Goal: Share content: Share content

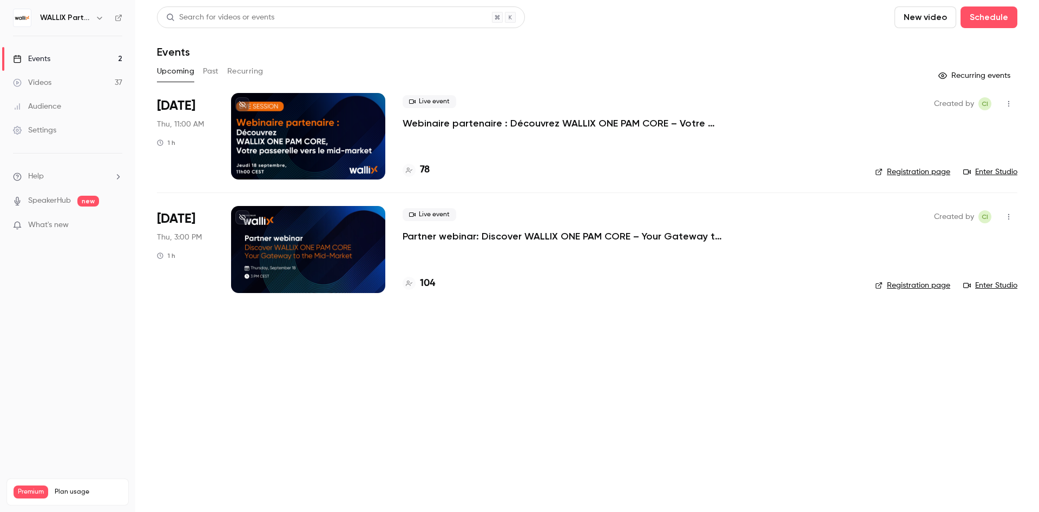
click at [77, 82] on link "Videos 37" at bounding box center [67, 83] width 135 height 24
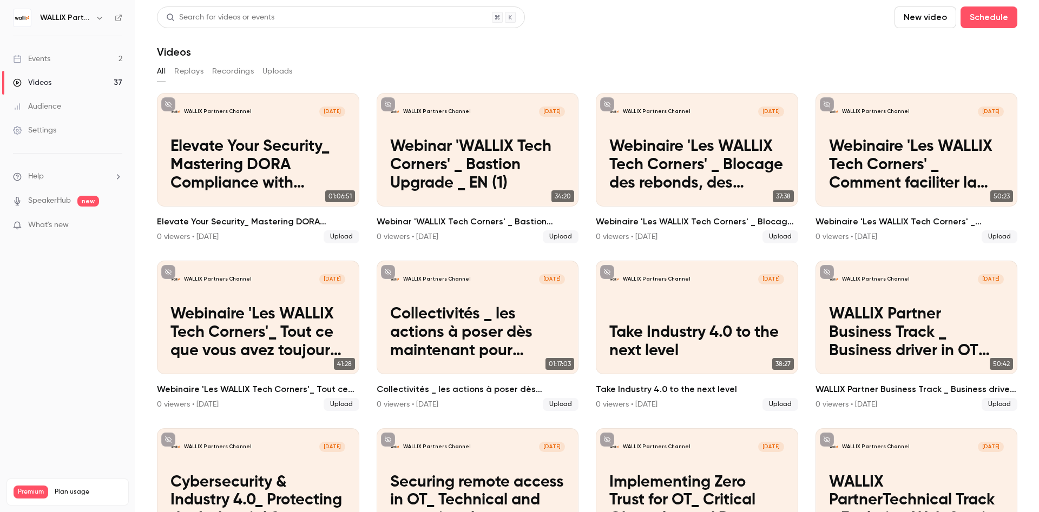
click at [186, 72] on button "Replays" at bounding box center [188, 71] width 29 height 17
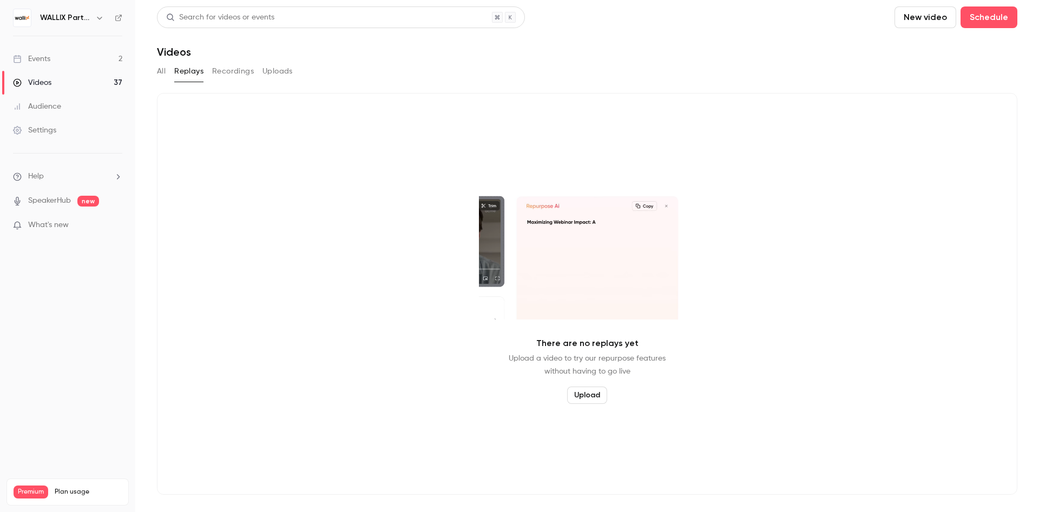
click at [162, 75] on button "All" at bounding box center [161, 71] width 9 height 17
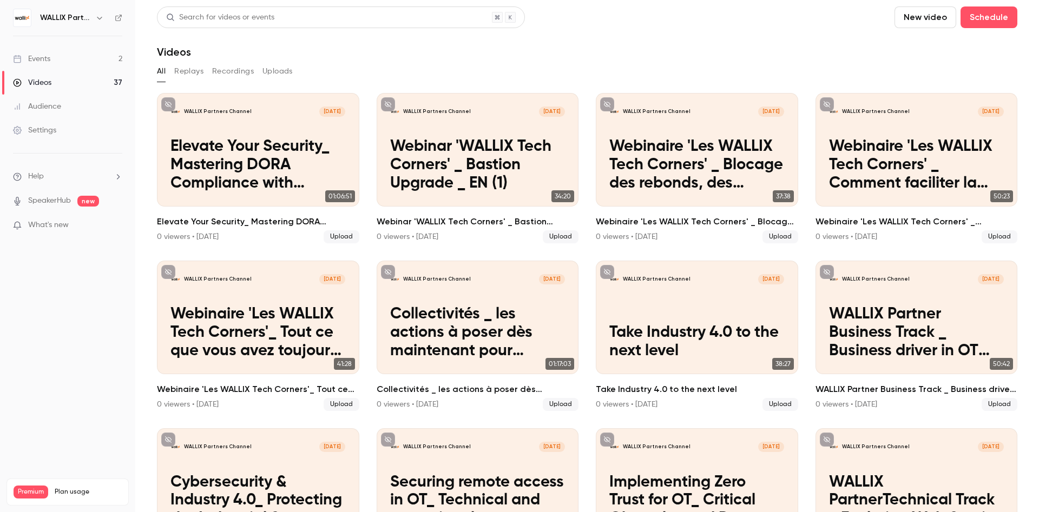
click at [240, 73] on button "Recordings" at bounding box center [233, 71] width 42 height 17
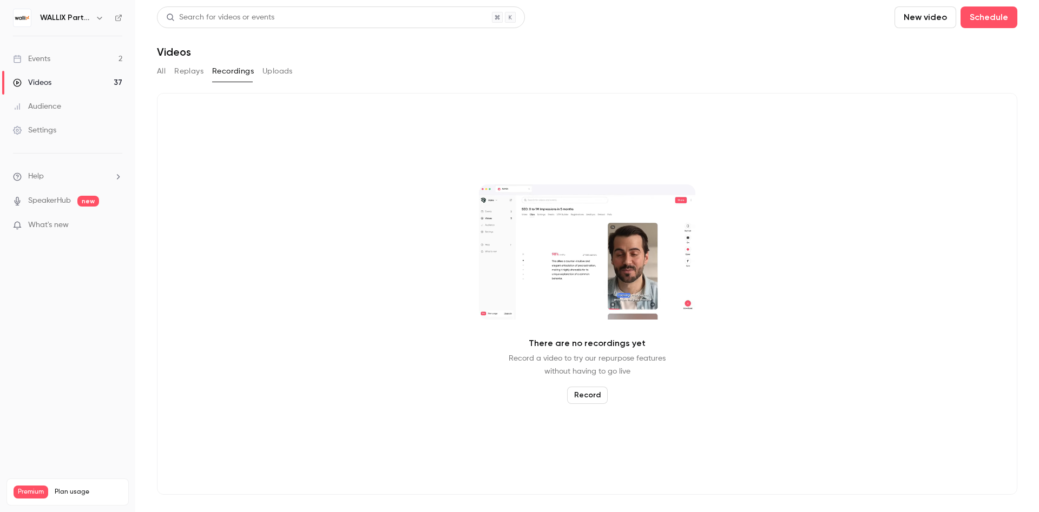
click at [160, 71] on button "All" at bounding box center [161, 71] width 9 height 17
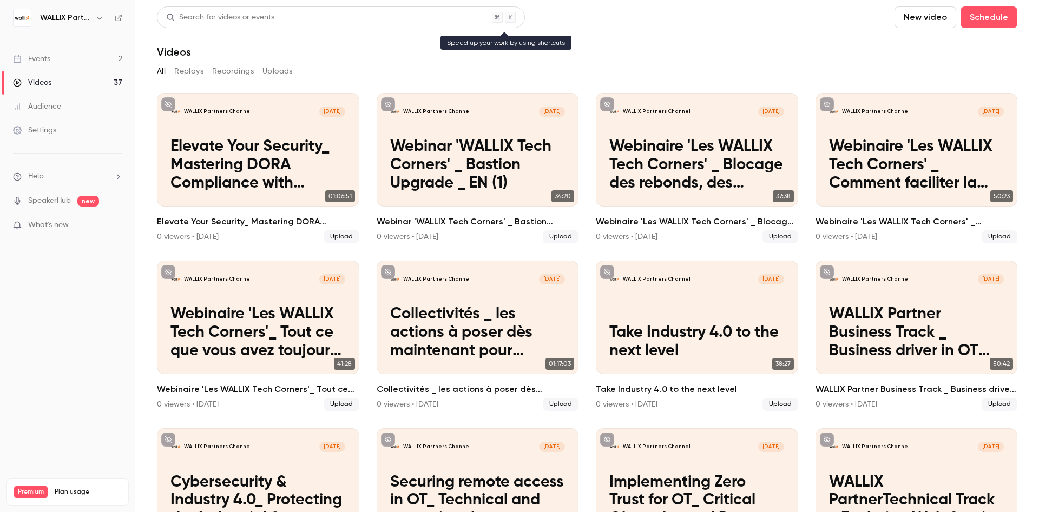
click at [217, 14] on div "Search for videos or events" at bounding box center [220, 17] width 108 height 11
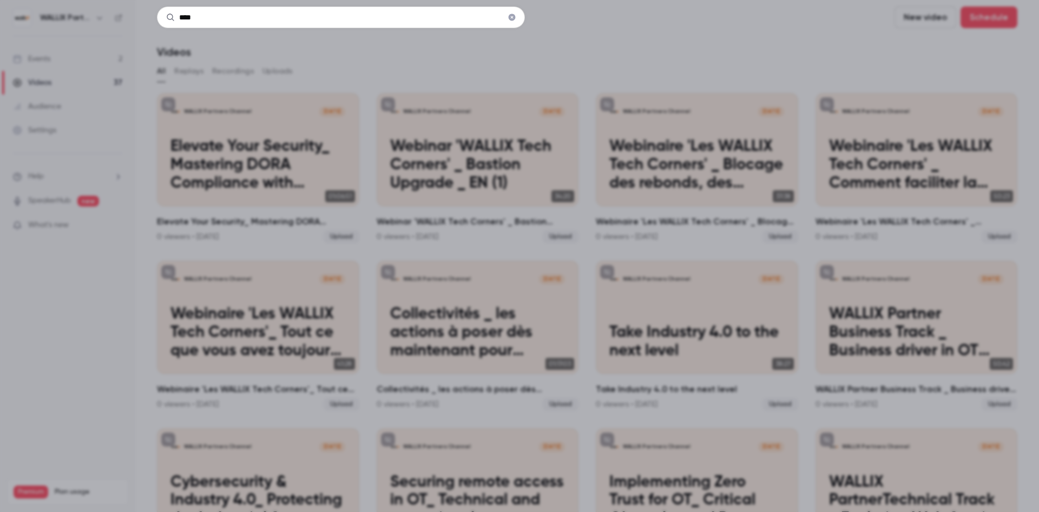
type input "****"
click at [510, 17] on icon "Clear" at bounding box center [511, 17] width 7 height 7
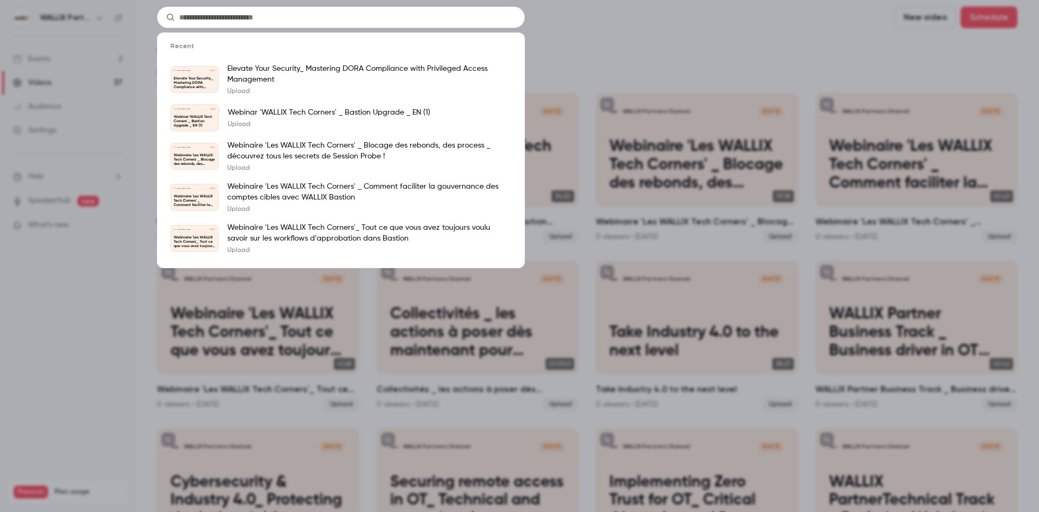
click at [587, 56] on div "Recent WALLIX Partners Channel [DATE] Elevate Your Security_ Mastering DORA Com…" at bounding box center [519, 256] width 1039 height 512
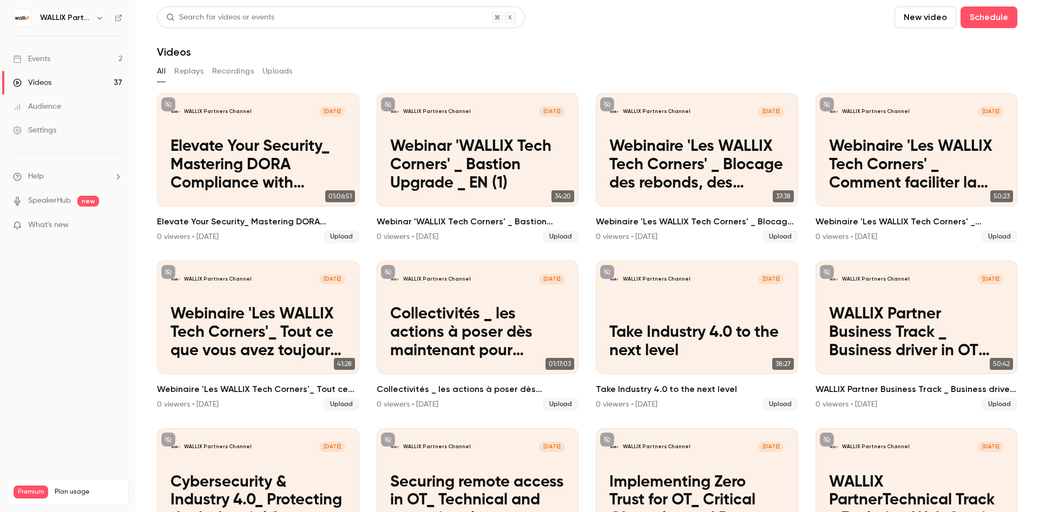
click at [41, 83] on div "Videos" at bounding box center [32, 82] width 38 height 11
click at [275, 71] on button "Uploads" at bounding box center [277, 71] width 30 height 17
click at [937, 17] on button "New video" at bounding box center [925, 17] width 62 height 22
click at [935, 75] on div "Upload" at bounding box center [964, 75] width 82 height 11
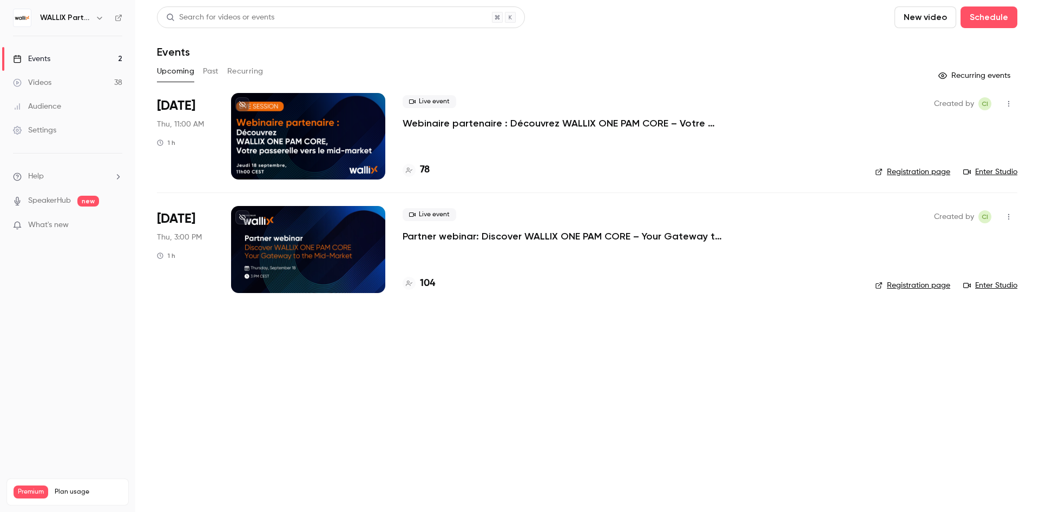
click at [91, 18] on div "WALLIX Partners Channel" at bounding box center [73, 17] width 66 height 13
click at [100, 20] on icon "button" at bounding box center [99, 18] width 9 height 9
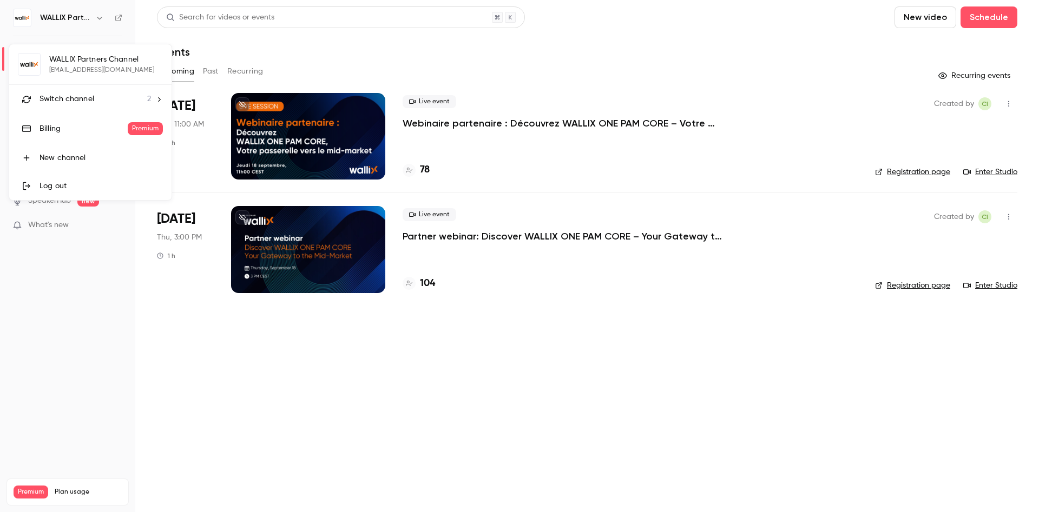
click at [161, 102] on icon at bounding box center [159, 100] width 8 height 8
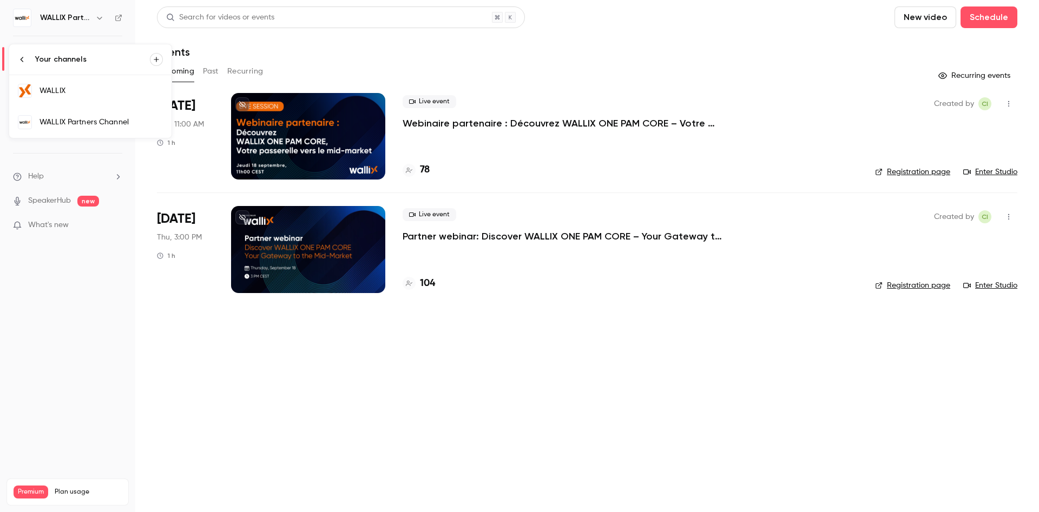
click at [75, 90] on div "WALLIX" at bounding box center [100, 90] width 123 height 11
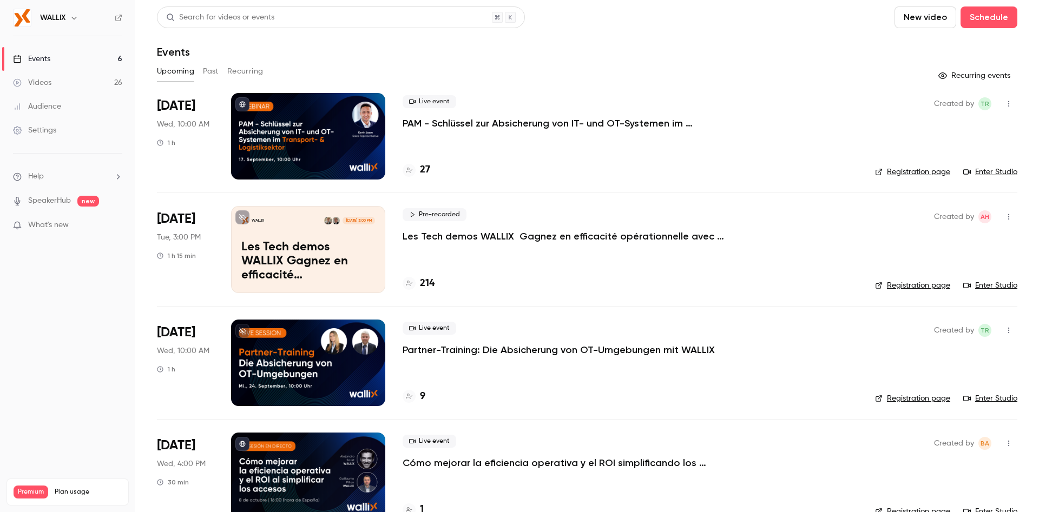
click at [65, 13] on h6 "WALLIX" at bounding box center [52, 17] width 25 height 11
click at [70, 15] on button "button" at bounding box center [74, 17] width 13 height 13
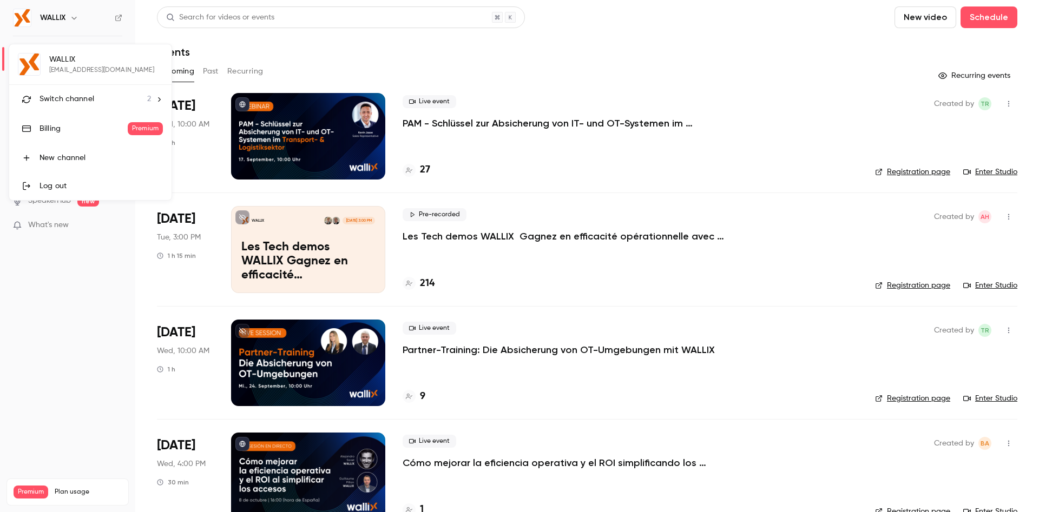
click at [81, 104] on span "Switch channel" at bounding box center [66, 99] width 55 height 11
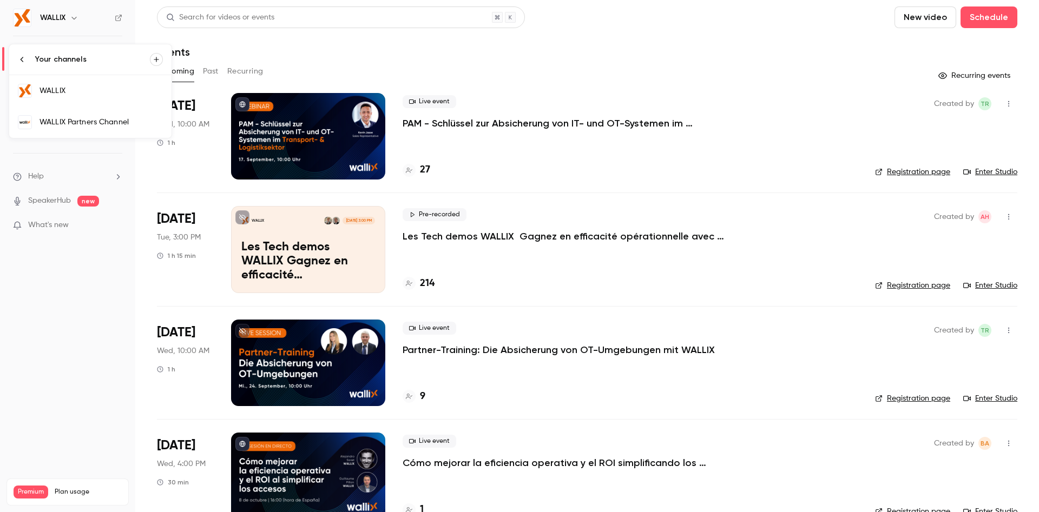
click at [80, 130] on link "WALLIX Partners Channel" at bounding box center [90, 122] width 162 height 31
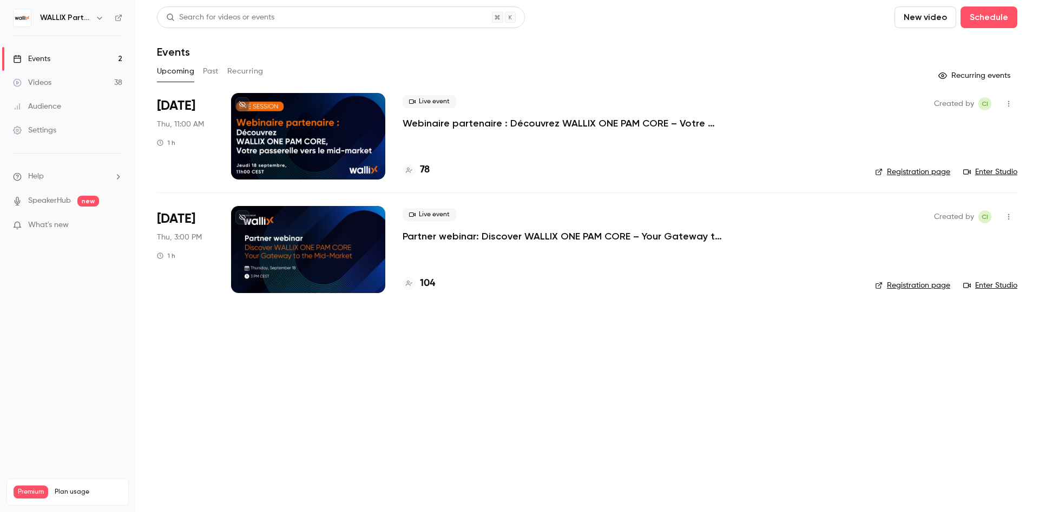
click at [1008, 216] on icon "button" at bounding box center [1008, 217] width 9 height 8
click at [954, 270] on div "Invite to Studio" at bounding box center [967, 272] width 82 height 11
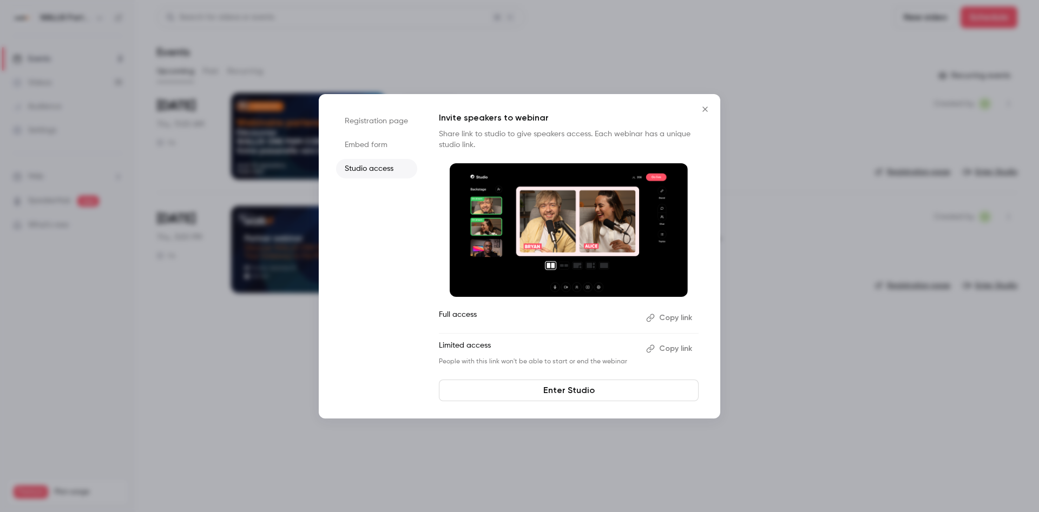
click at [651, 353] on icon "button" at bounding box center [650, 349] width 9 height 9
click at [651, 352] on icon "button" at bounding box center [650, 349] width 8 height 8
click at [702, 108] on icon "Close" at bounding box center [704, 109] width 13 height 9
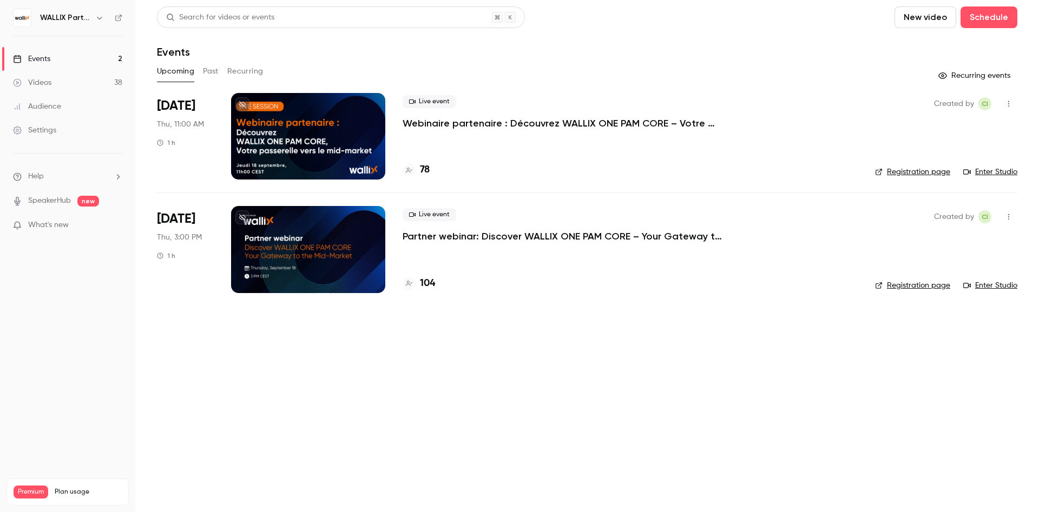
click at [91, 75] on link "Videos 38" at bounding box center [67, 83] width 135 height 24
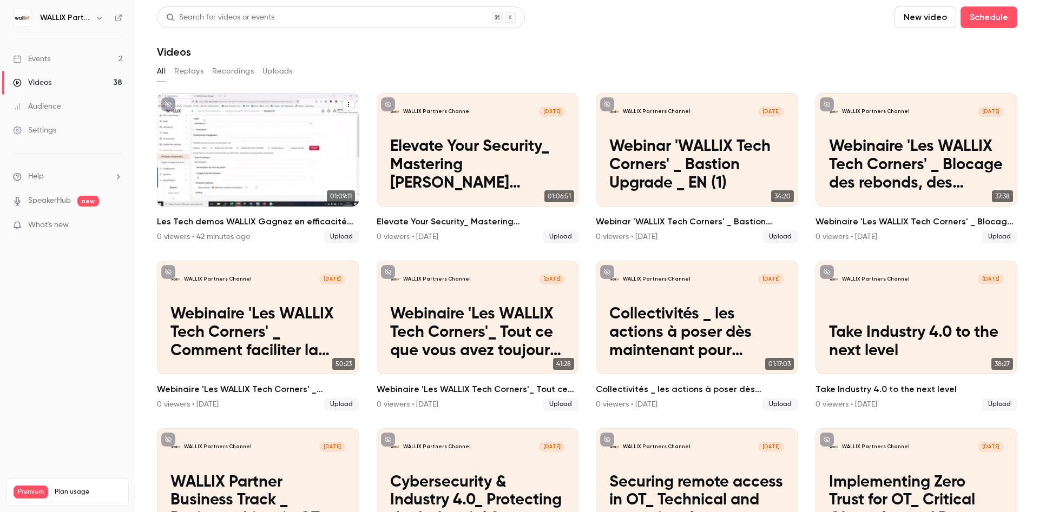
click at [346, 107] on icon "Les Tech demos WALLIX Gagnez en efficacité opérationnelle avec WALLIX PAM(1)" at bounding box center [348, 104] width 6 height 6
click at [299, 130] on div "Share" at bounding box center [304, 130] width 84 height 11
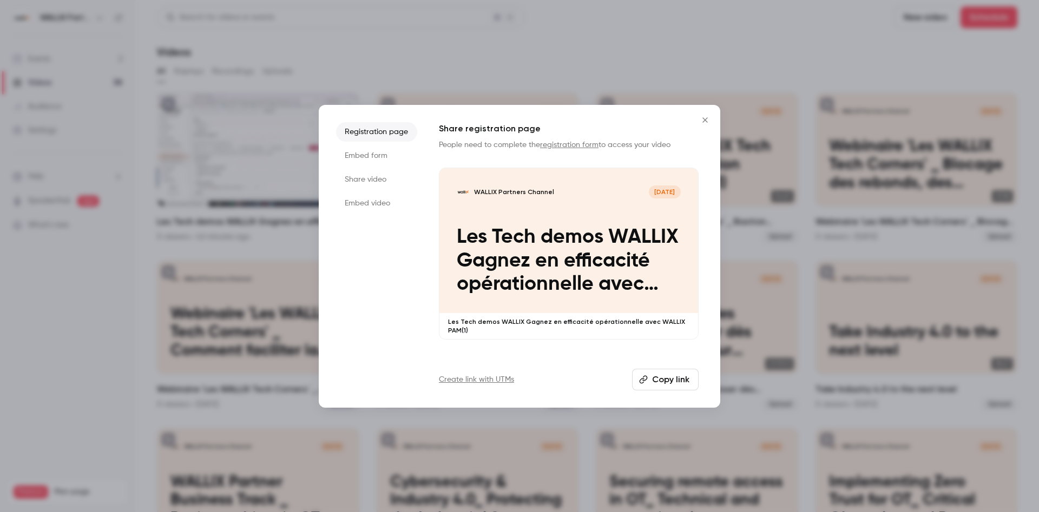
click at [677, 383] on button "Copy link" at bounding box center [665, 380] width 67 height 22
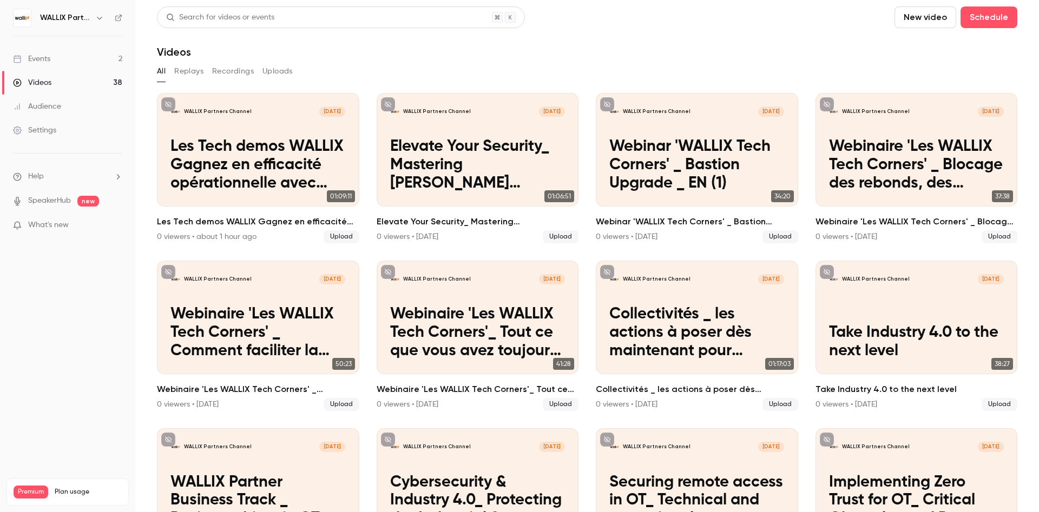
click at [60, 58] on link "Events 2" at bounding box center [67, 59] width 135 height 24
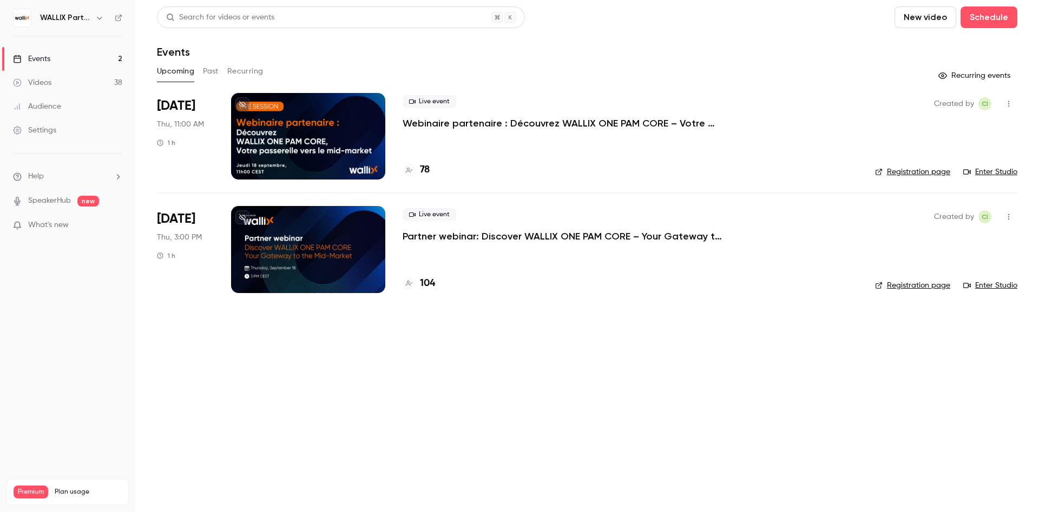
click at [1007, 105] on icon "button" at bounding box center [1008, 104] width 9 height 8
click at [949, 159] on div "Invite to Studio" at bounding box center [967, 159] width 82 height 11
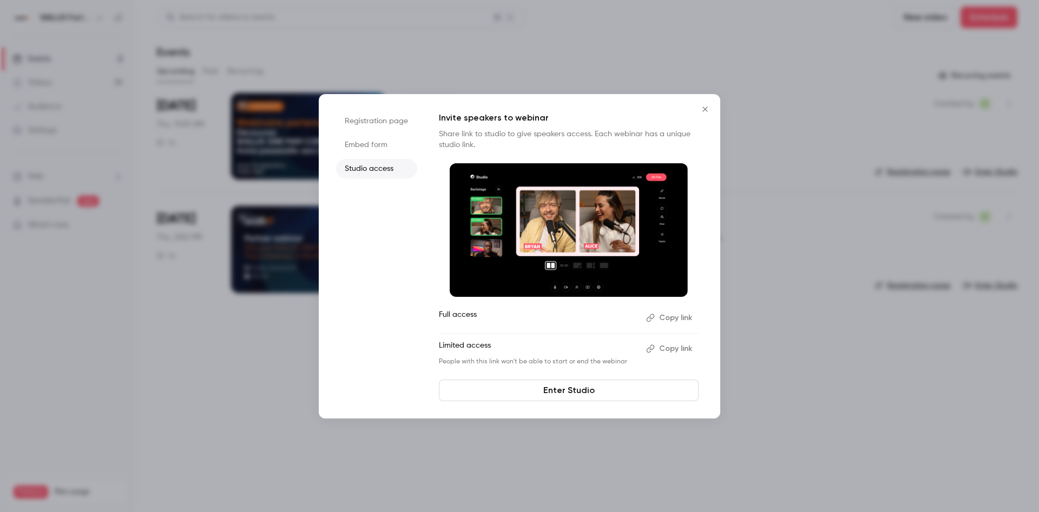
click at [374, 166] on li "Studio access" at bounding box center [376, 168] width 81 height 19
click at [663, 354] on button "Copy link" at bounding box center [670, 348] width 57 height 17
click at [702, 109] on icon "Close" at bounding box center [704, 109] width 13 height 9
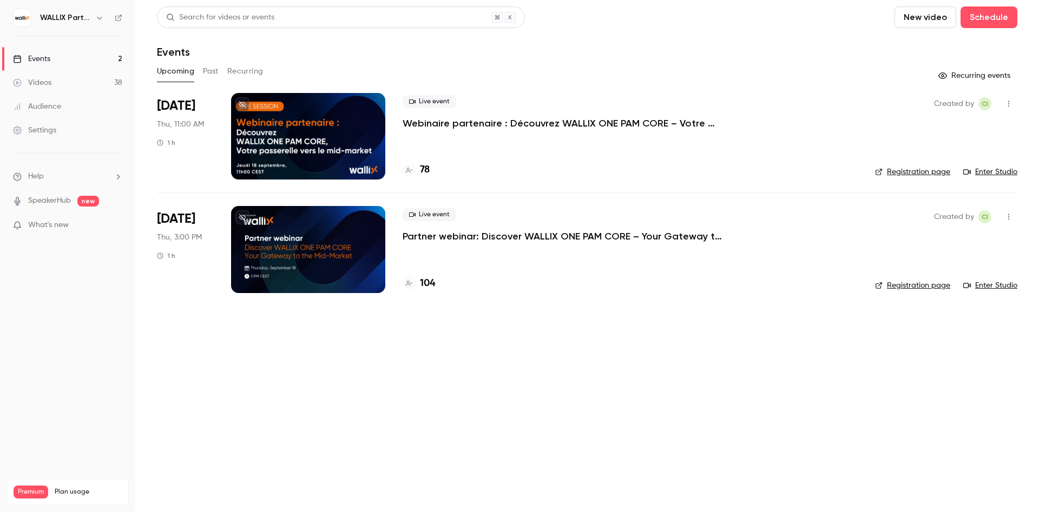
click at [1009, 215] on icon "button" at bounding box center [1008, 217] width 9 height 8
click at [964, 267] on div "Invite to Studio" at bounding box center [967, 272] width 82 height 11
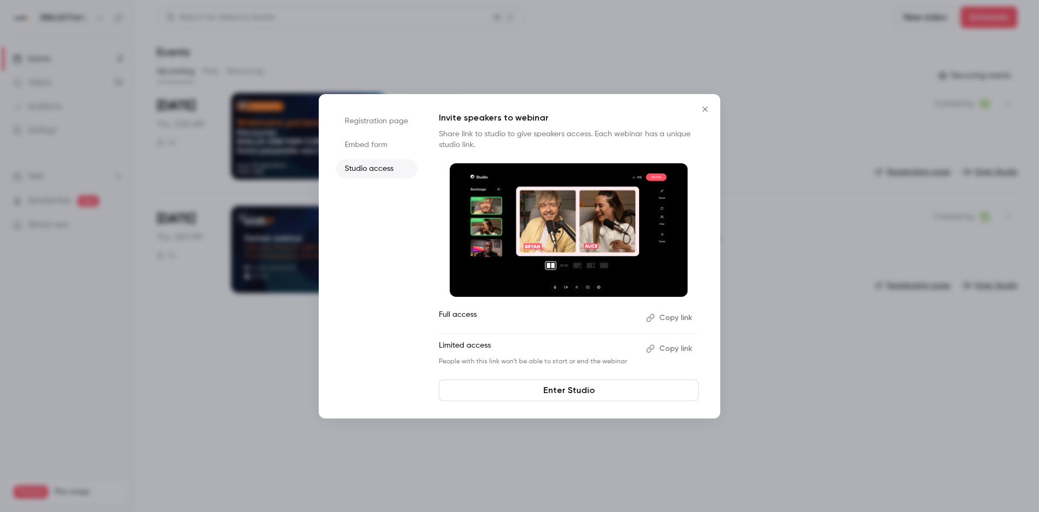
click at [651, 353] on icon "button" at bounding box center [650, 349] width 8 height 8
